Goal: Information Seeking & Learning: Check status

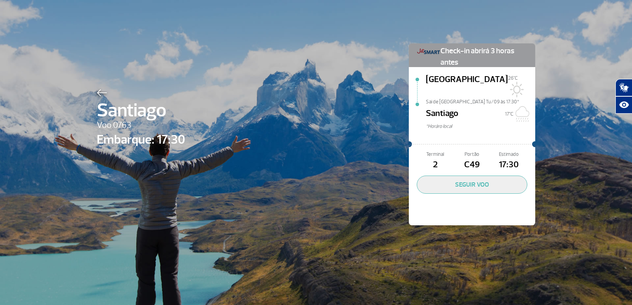
click at [105, 92] on div at bounding box center [141, 91] width 88 height 9
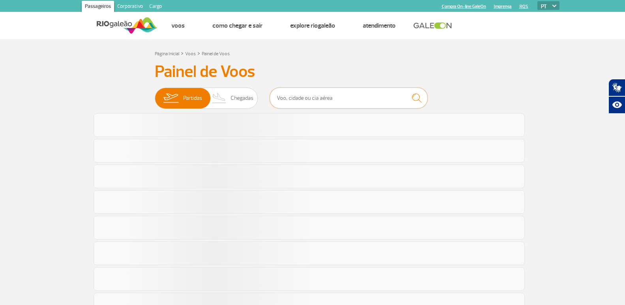
click at [317, 103] on input "text" at bounding box center [349, 98] width 158 height 21
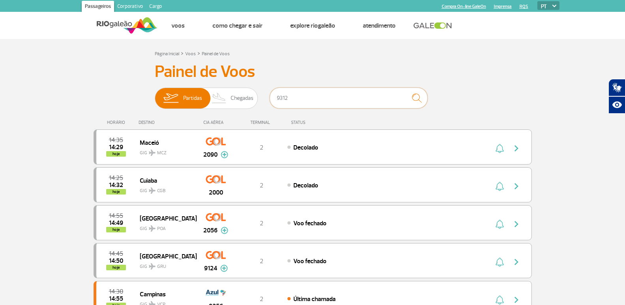
type input "9312"
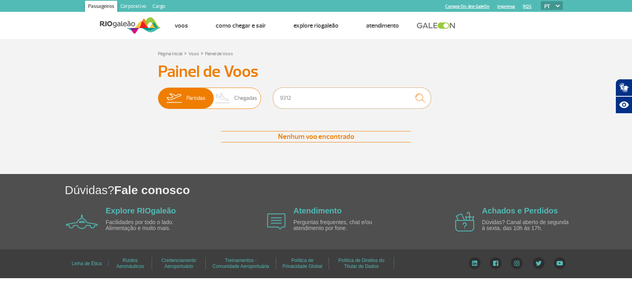
drag, startPoint x: 303, startPoint y: 101, endPoint x: 253, endPoint y: 102, distance: 49.7
click at [253, 102] on div "Partidas Chegadas 9312" at bounding box center [316, 100] width 316 height 24
click at [188, 99] on span "Partidas" at bounding box center [195, 98] width 19 height 21
click at [158, 94] on input "Partidas Chegadas" at bounding box center [158, 94] width 0 height 0
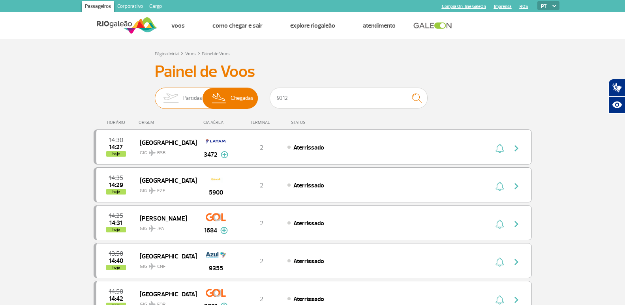
click at [190, 93] on span "Partidas" at bounding box center [192, 98] width 19 height 21
click at [155, 94] on input "Partidas Chegadas" at bounding box center [155, 94] width 0 height 0
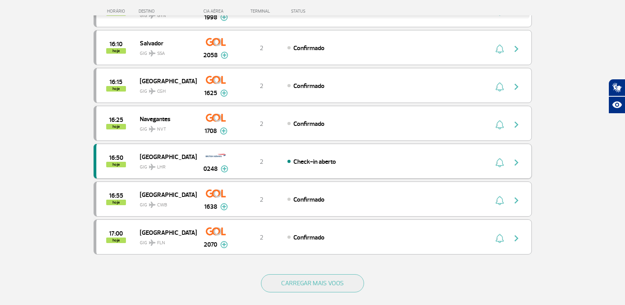
scroll to position [671, 0]
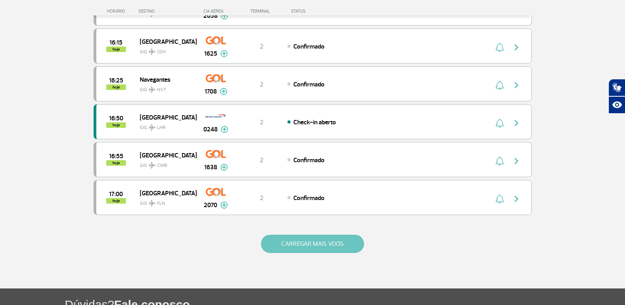
click at [278, 243] on button "CARREGAR MAIS VOOS" at bounding box center [312, 244] width 103 height 18
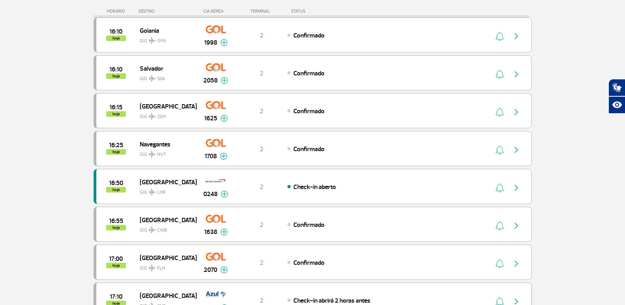
scroll to position [592, 0]
